Goal: Find specific page/section: Find specific page/section

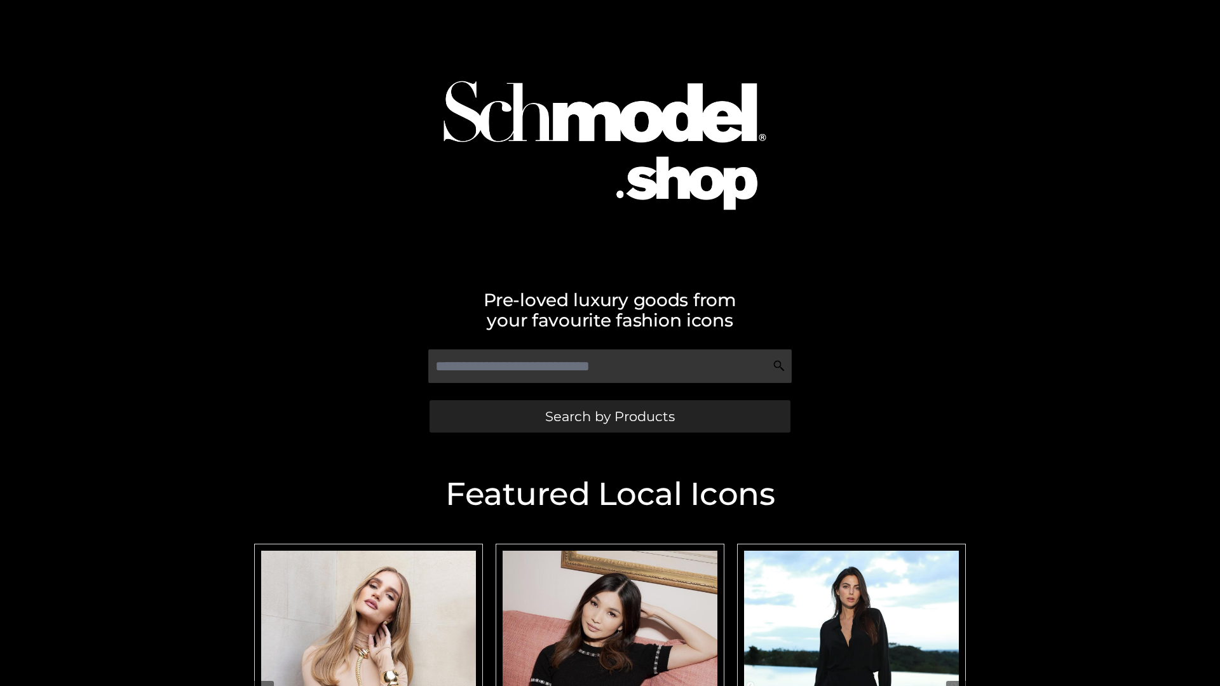
click at [609, 416] on span "Search by Products" at bounding box center [610, 416] width 130 height 13
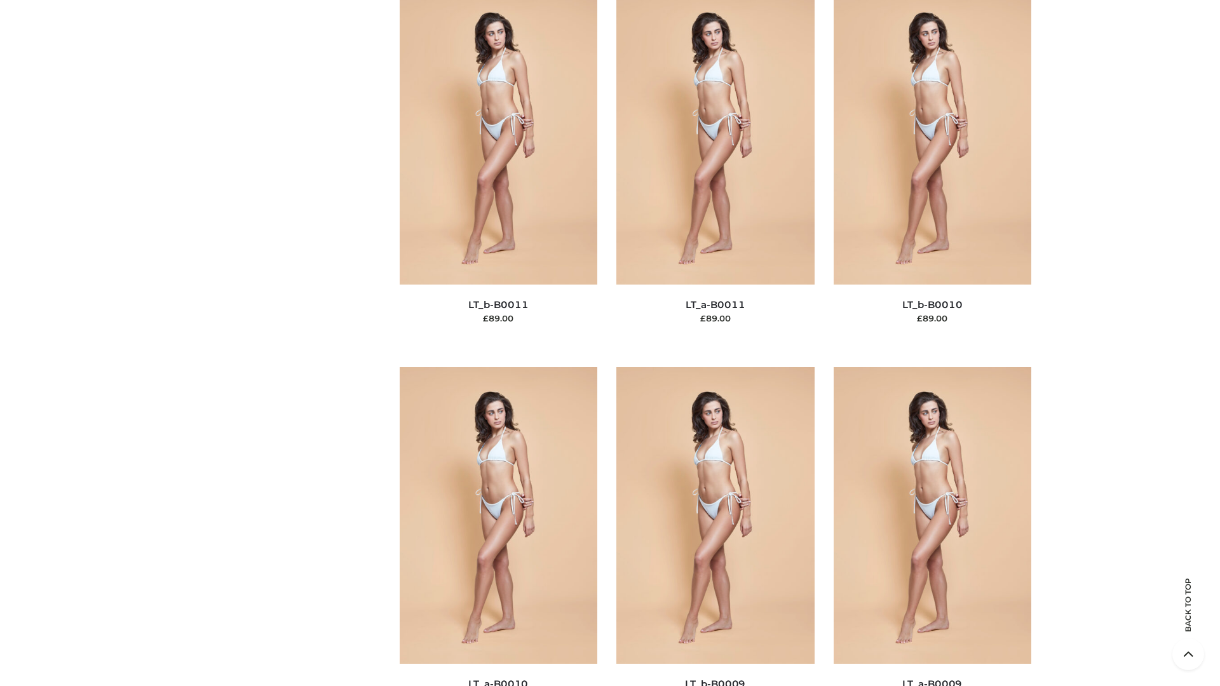
scroll to position [5708, 0]
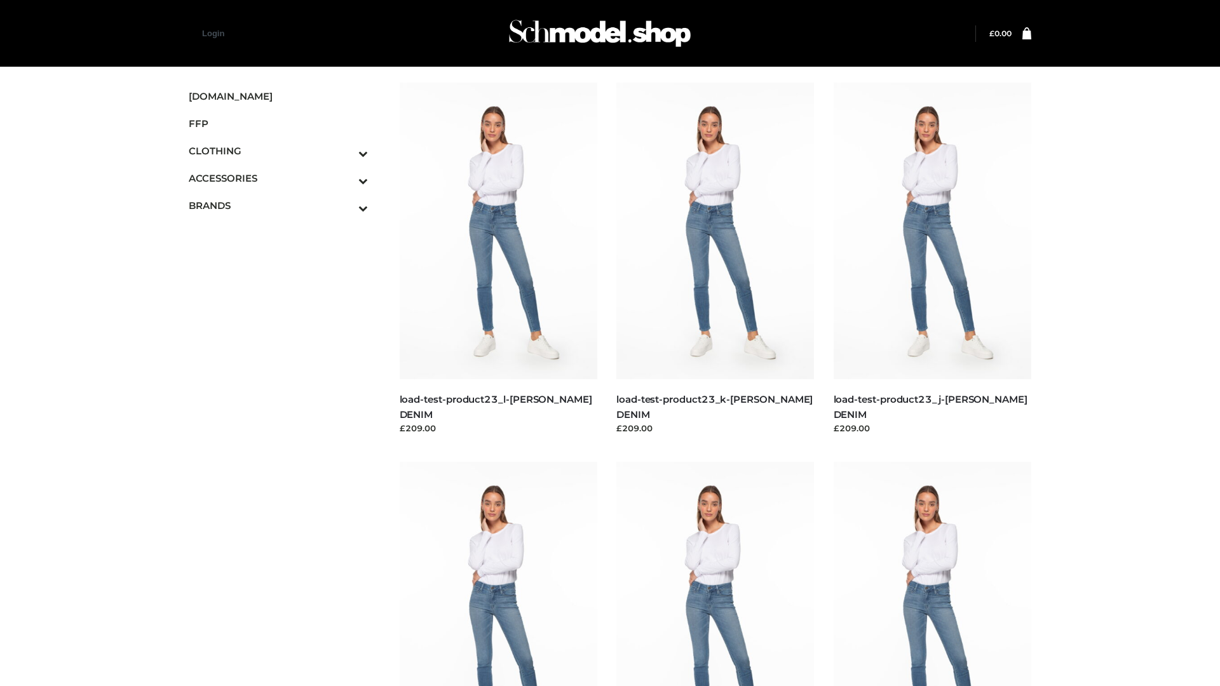
scroll to position [1115, 0]
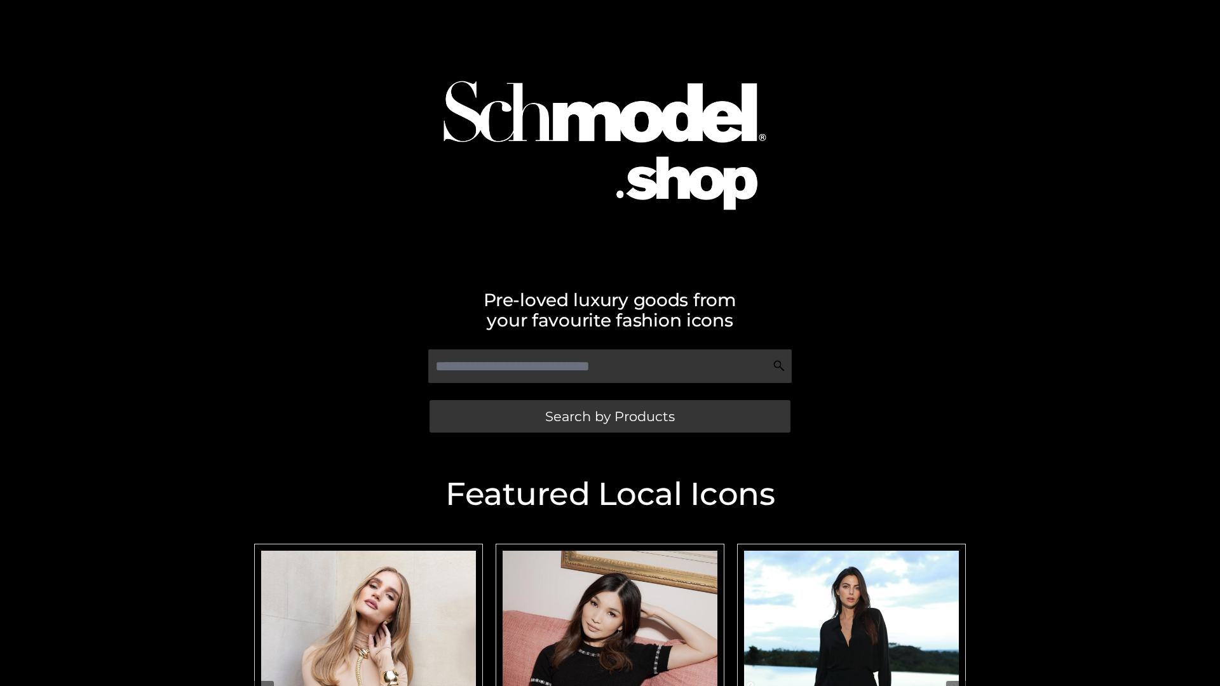
click at [609, 416] on span "Search by Products" at bounding box center [610, 416] width 130 height 13
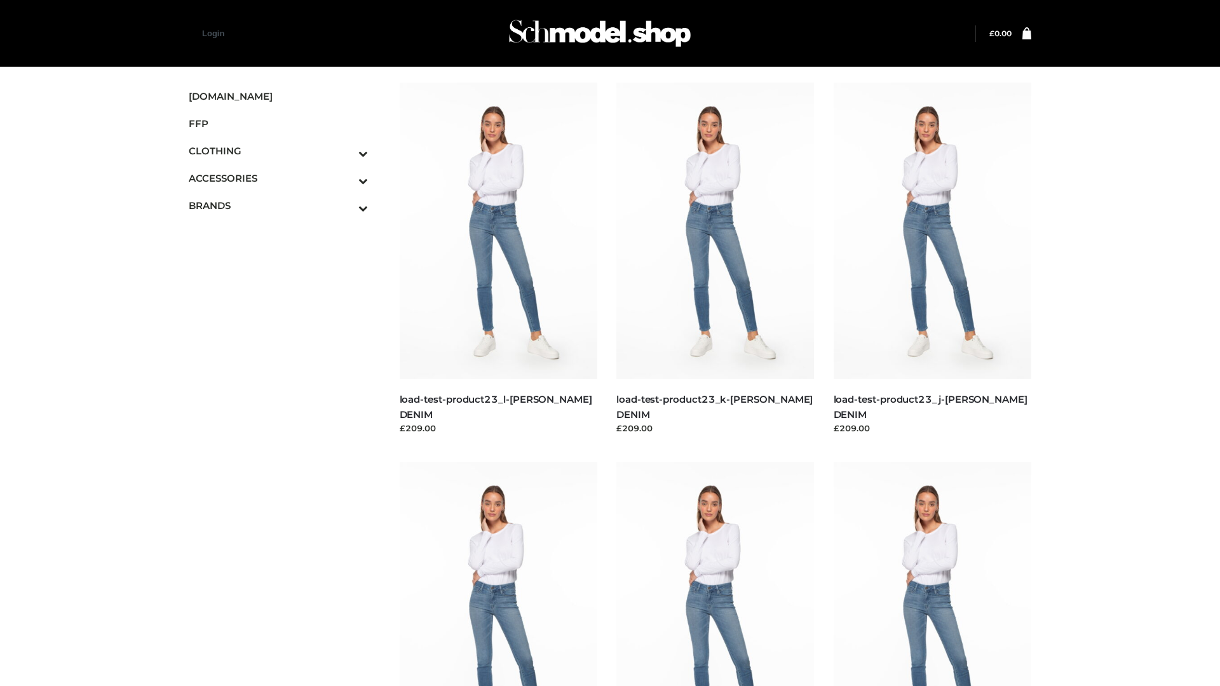
scroll to position [1115, 0]
